Goal: Check status: Check status

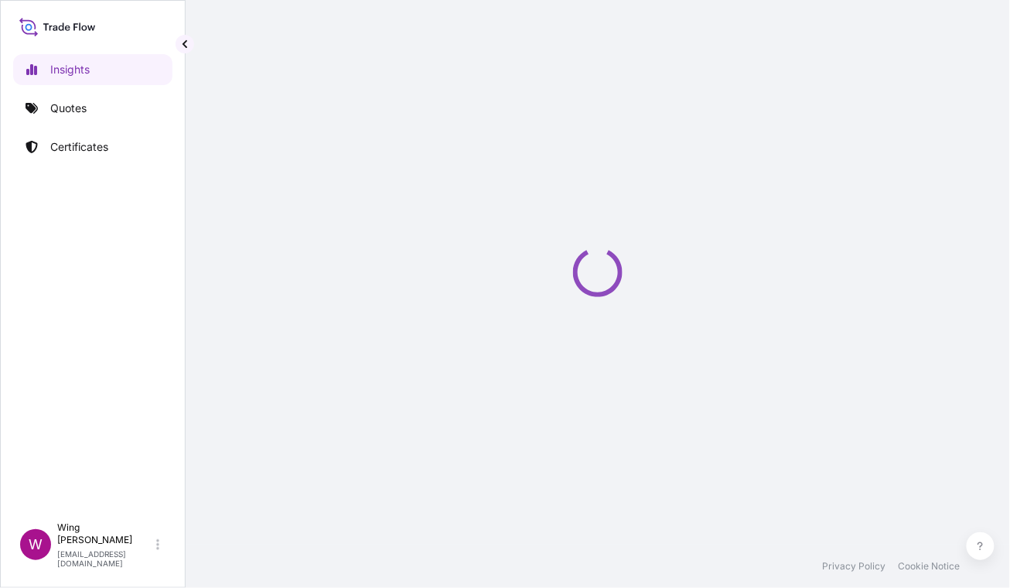
select select "2025"
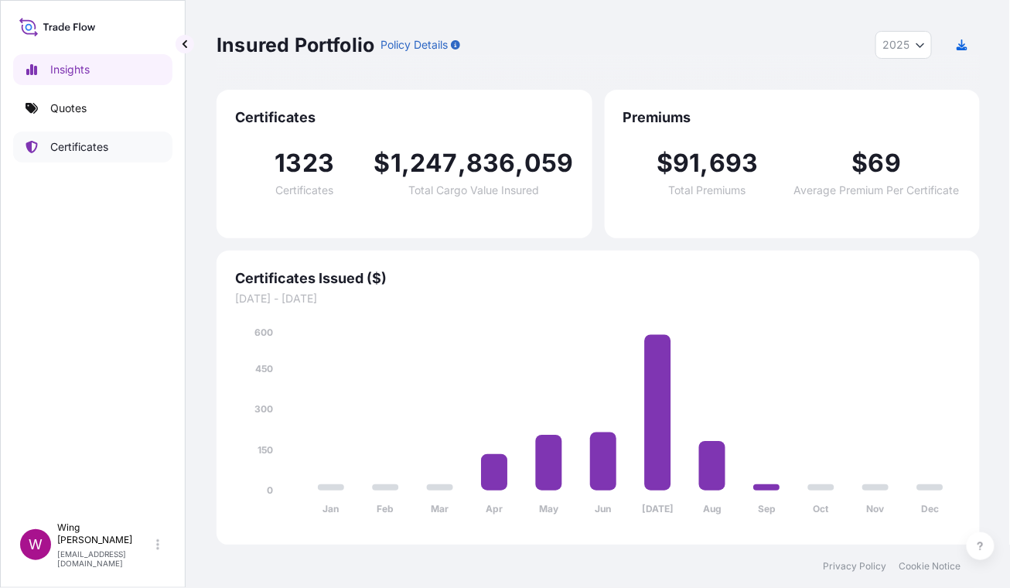
click at [80, 145] on p "Certificates" at bounding box center [79, 146] width 58 height 15
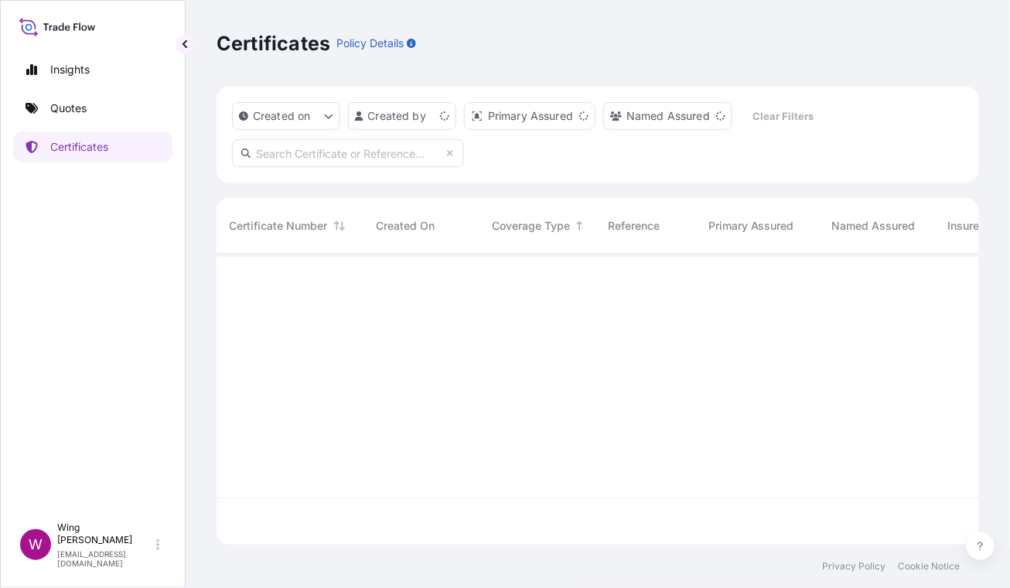
scroll to position [284, 747]
click at [417, 155] on input "text" at bounding box center [348, 153] width 232 height 28
paste input "9877611012906"
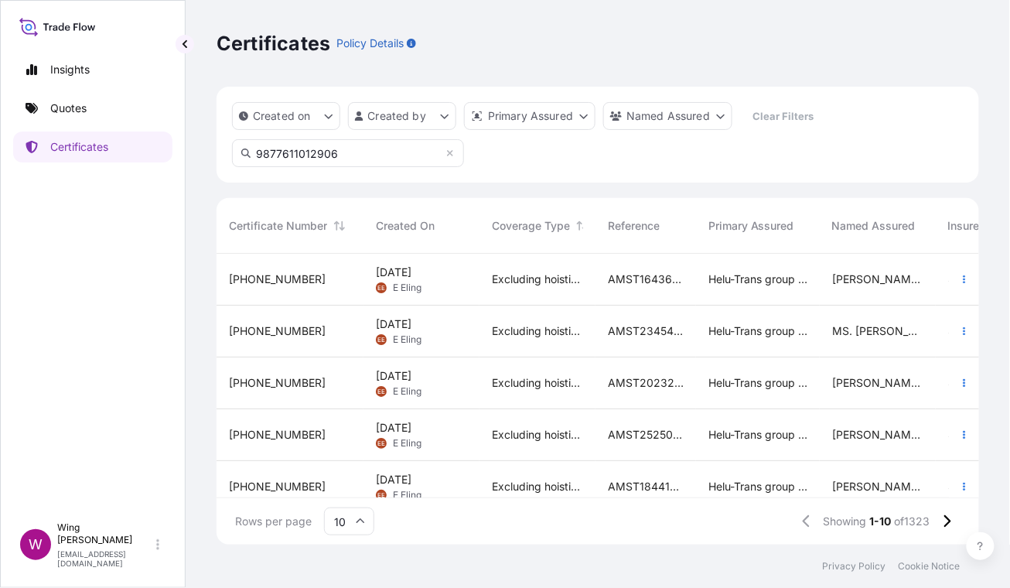
click at [414, 155] on input "9877611012906" at bounding box center [348, 153] width 232 height 28
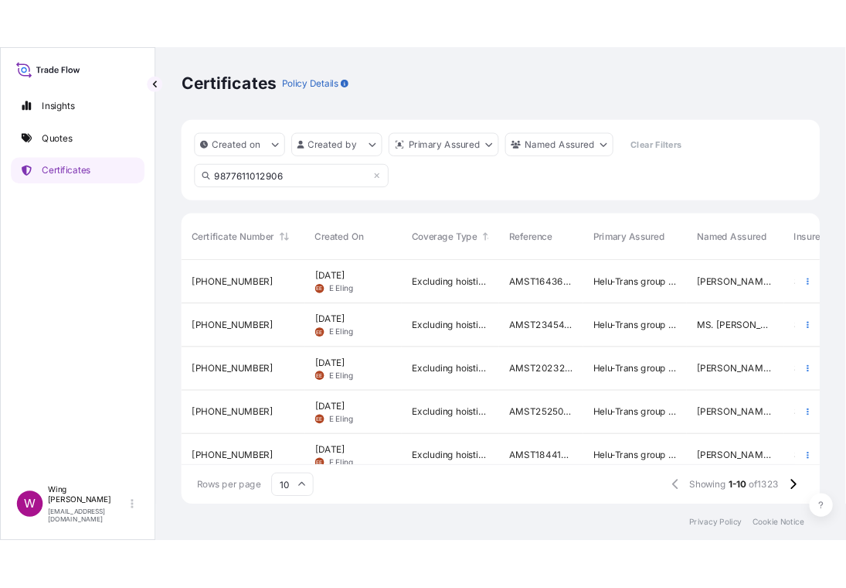
scroll to position [330, 747]
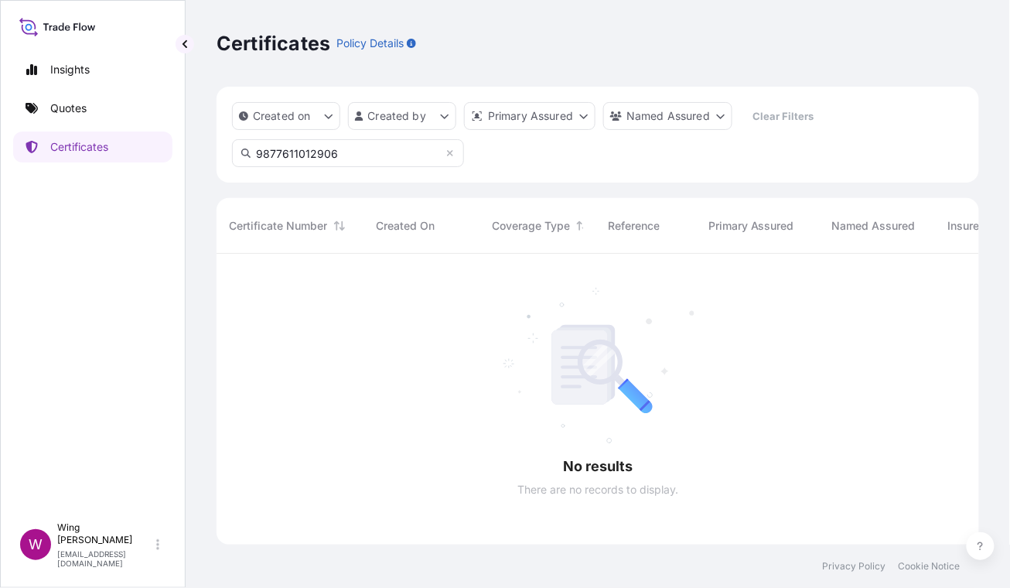
type input "9877611012906"
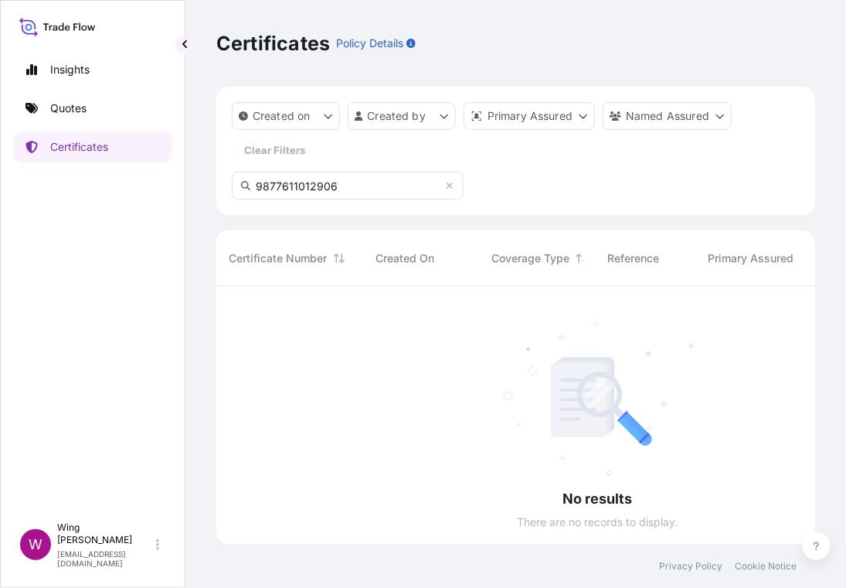
scroll to position [17, 16]
